Goal: Transaction & Acquisition: Purchase product/service

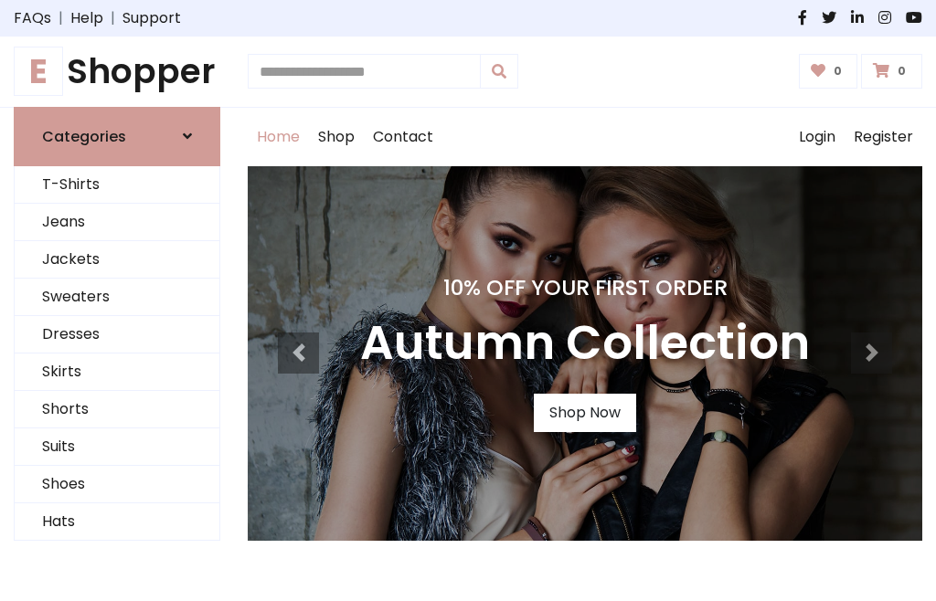
click at [468, 301] on h4 "10% Off Your First Order" at bounding box center [585, 288] width 450 height 26
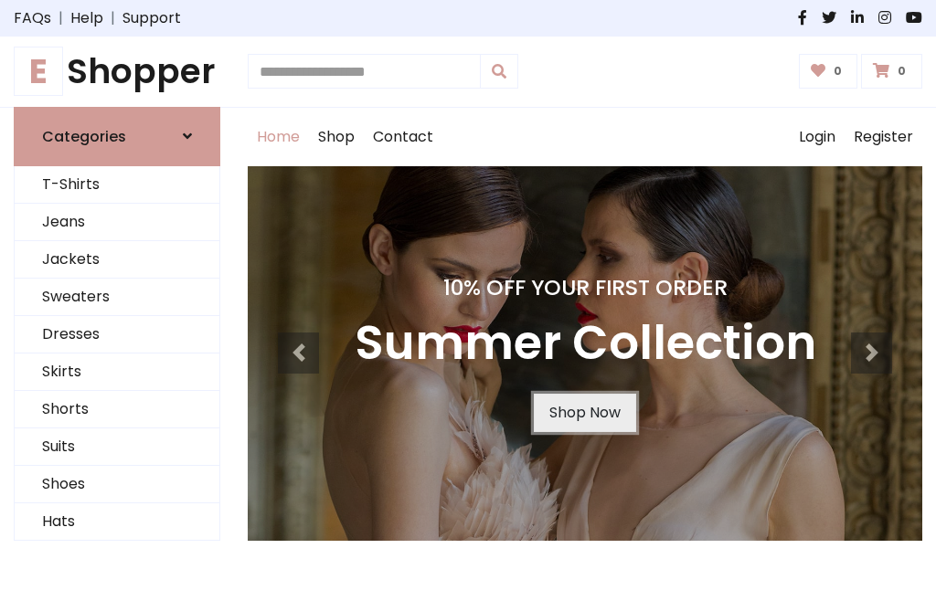
click at [584, 412] on link "Shop Now" at bounding box center [585, 413] width 102 height 38
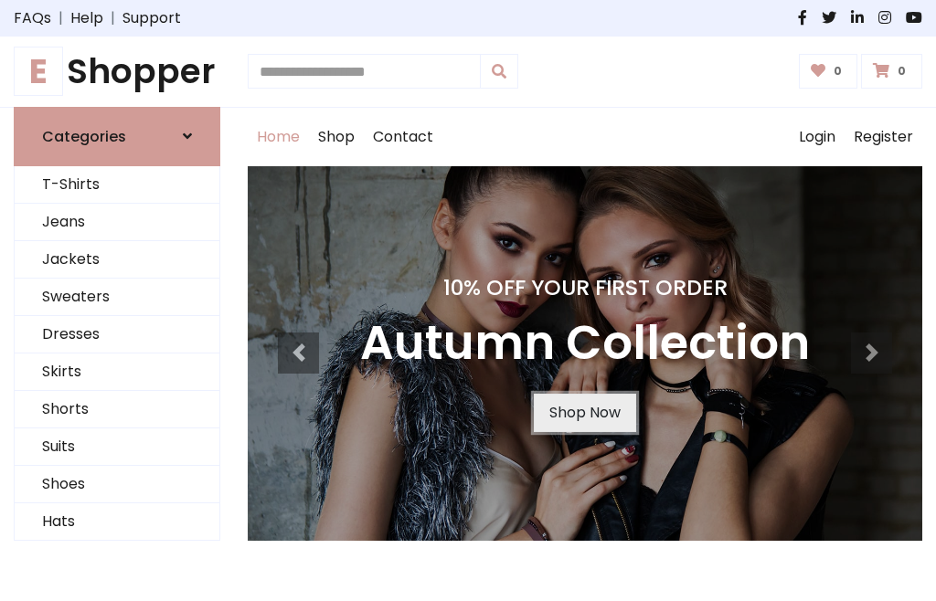
click at [584, 412] on link "Shop Now" at bounding box center [585, 413] width 102 height 38
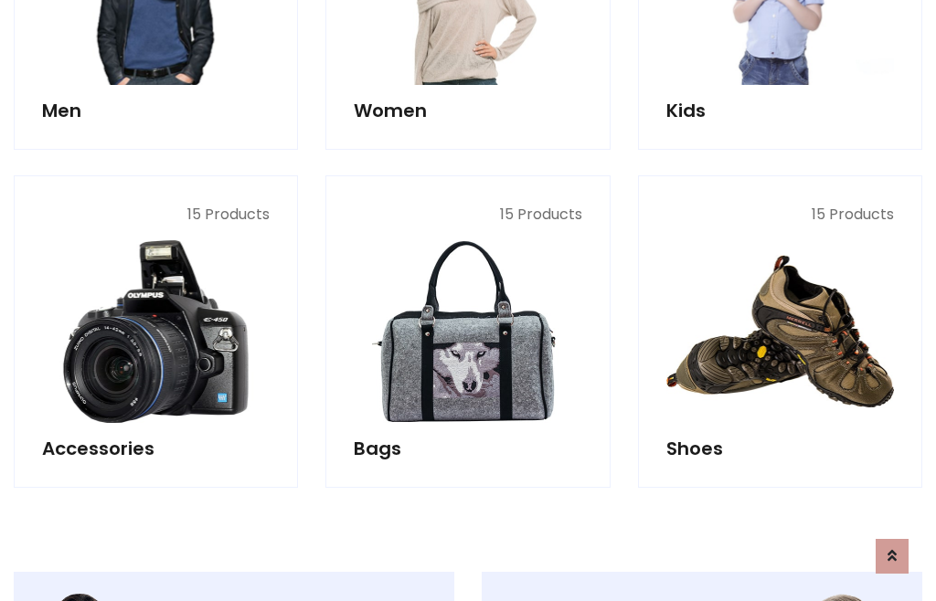
scroll to position [1823, 0]
